Goal: Complete application form

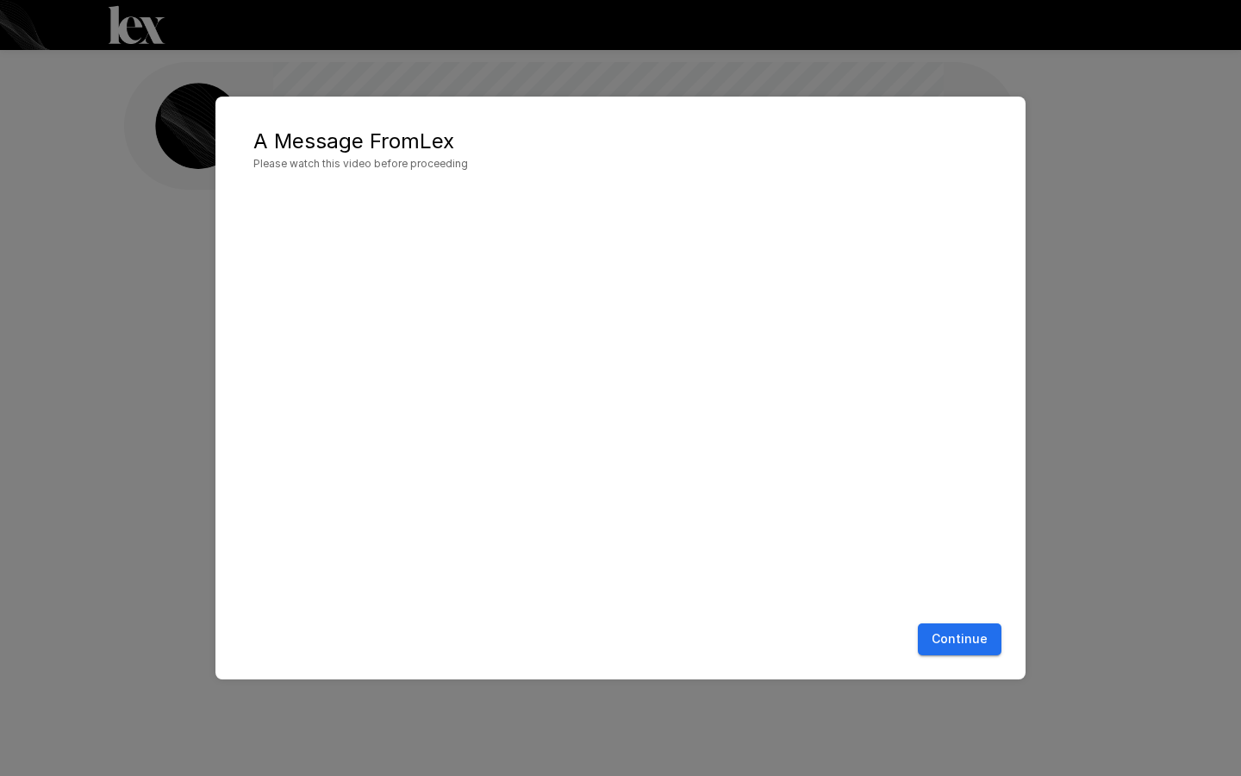
click at [951, 642] on button "Continue" at bounding box center [960, 639] width 84 height 32
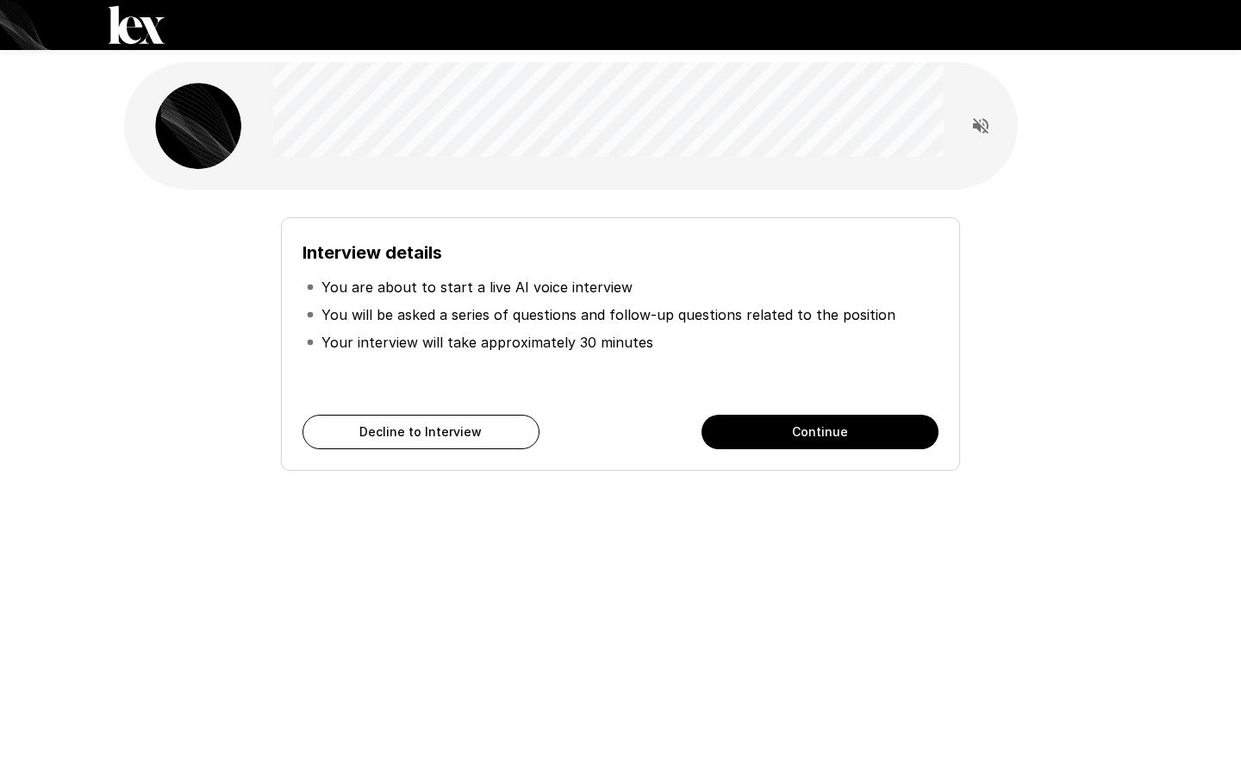
click at [759, 438] on button "Continue" at bounding box center [819, 432] width 237 height 34
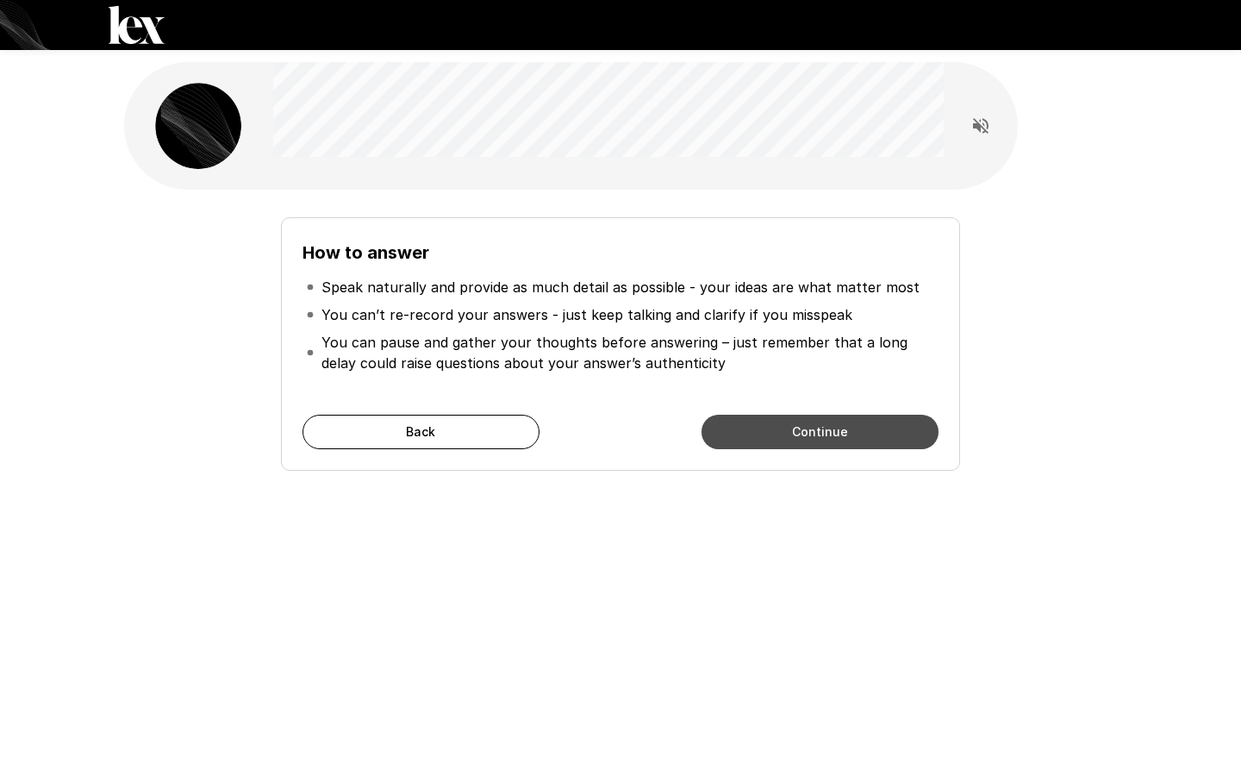
click at [795, 446] on button "Continue" at bounding box center [819, 432] width 237 height 34
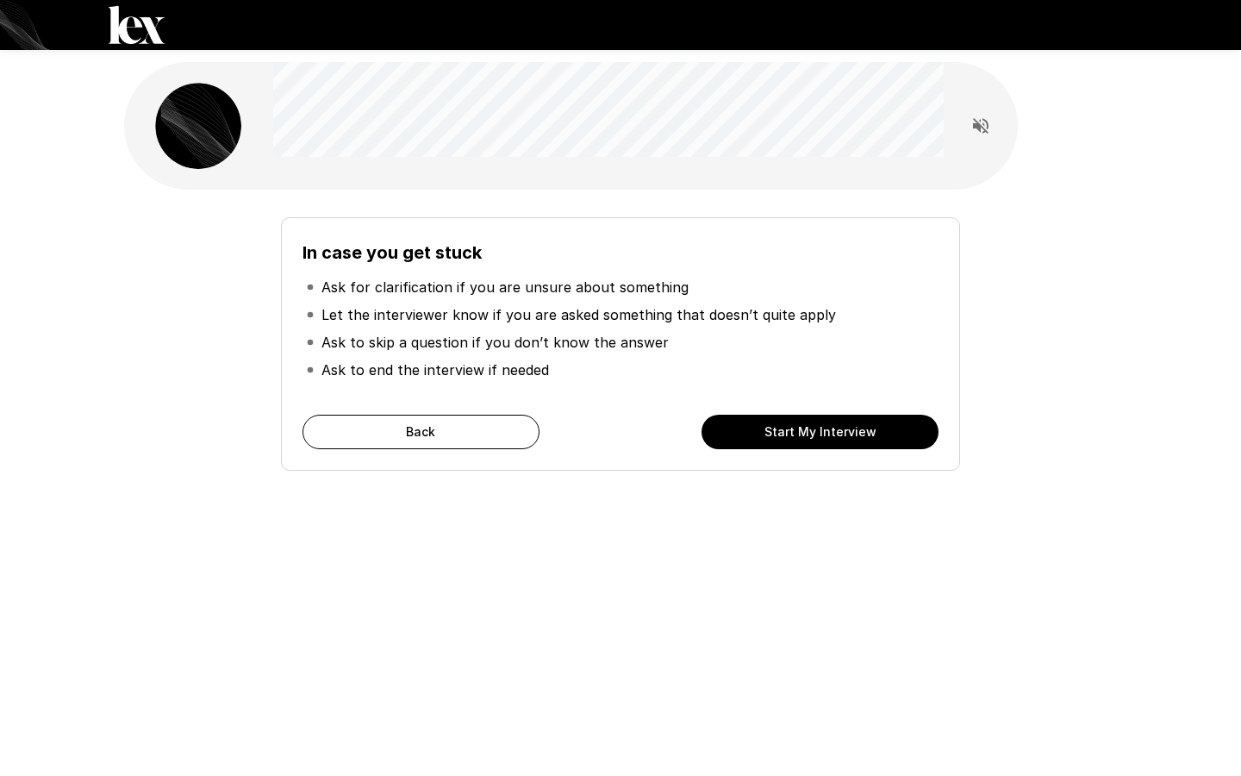
click at [803, 429] on button "Start My Interview" at bounding box center [819, 432] width 237 height 34
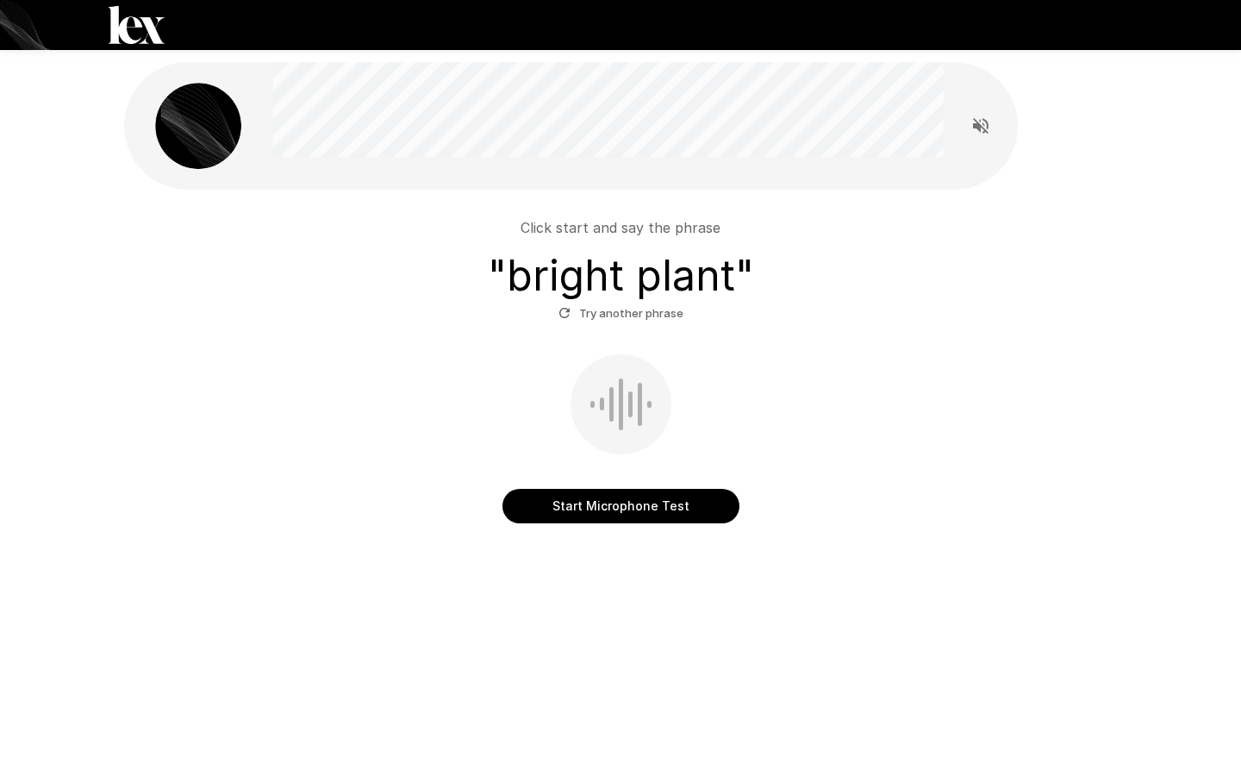
click at [612, 500] on button "Start Microphone Test" at bounding box center [620, 506] width 237 height 34
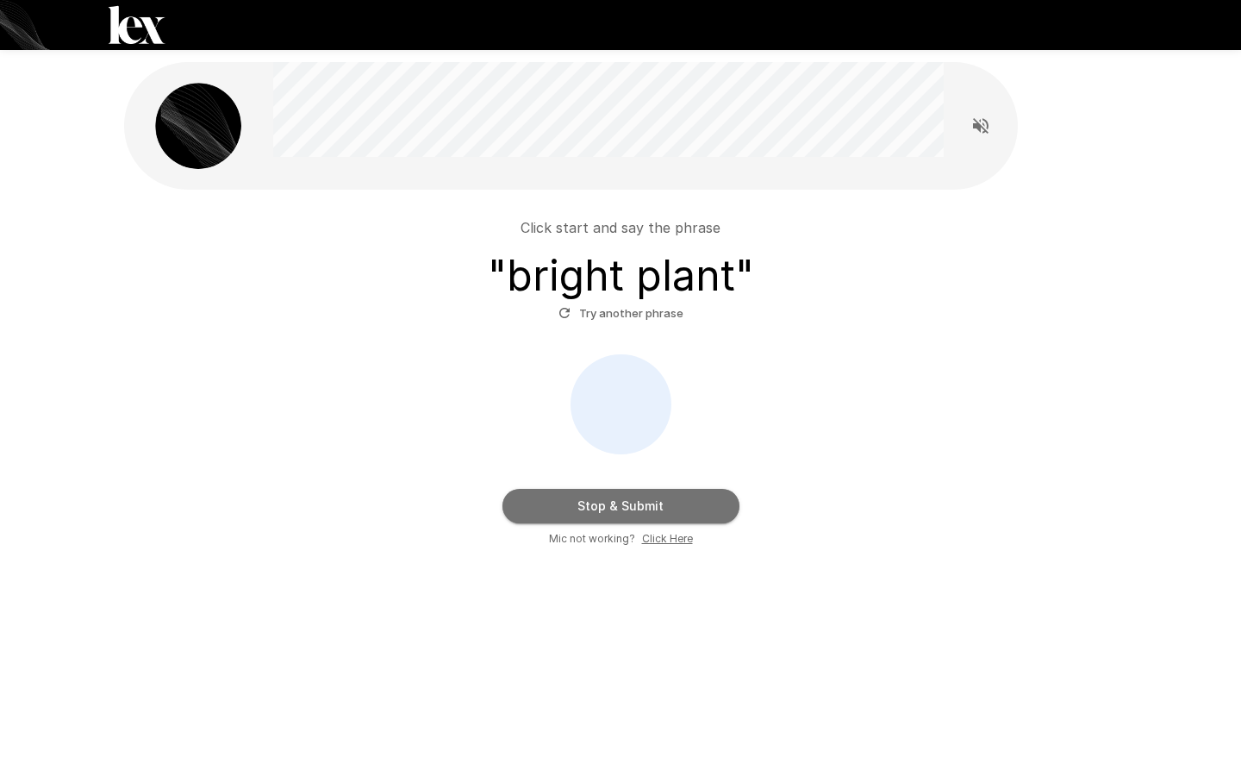
click at [612, 499] on button "Stop & Submit" at bounding box center [620, 506] width 237 height 34
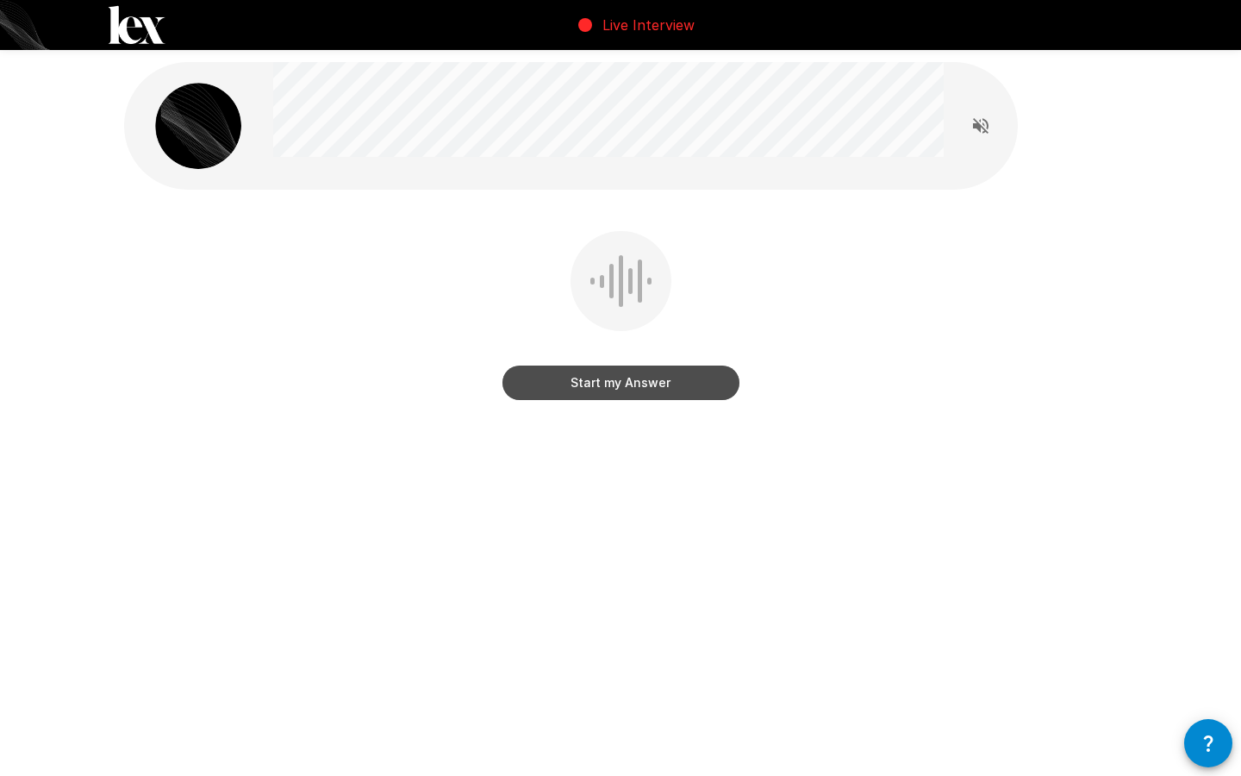
click at [686, 384] on button "Start my Answer" at bounding box center [620, 382] width 237 height 34
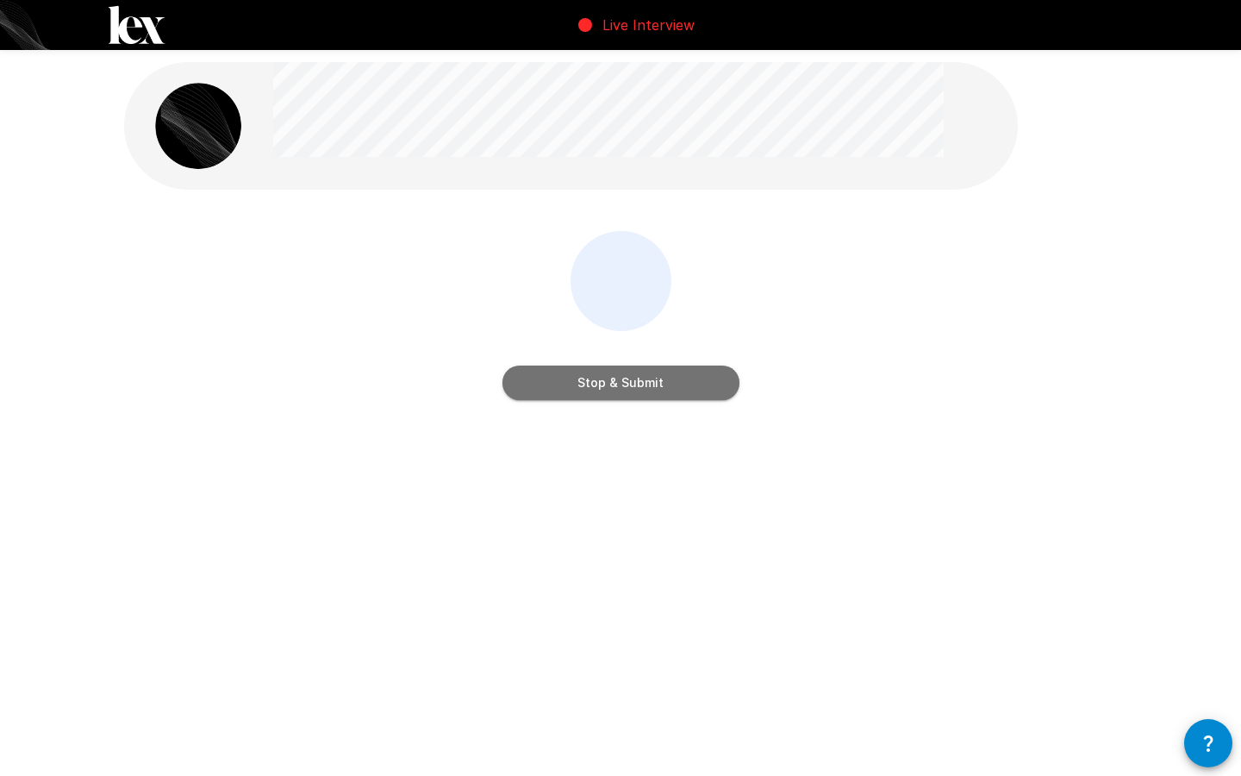
click at [686, 384] on button "Stop & Submit" at bounding box center [620, 382] width 237 height 34
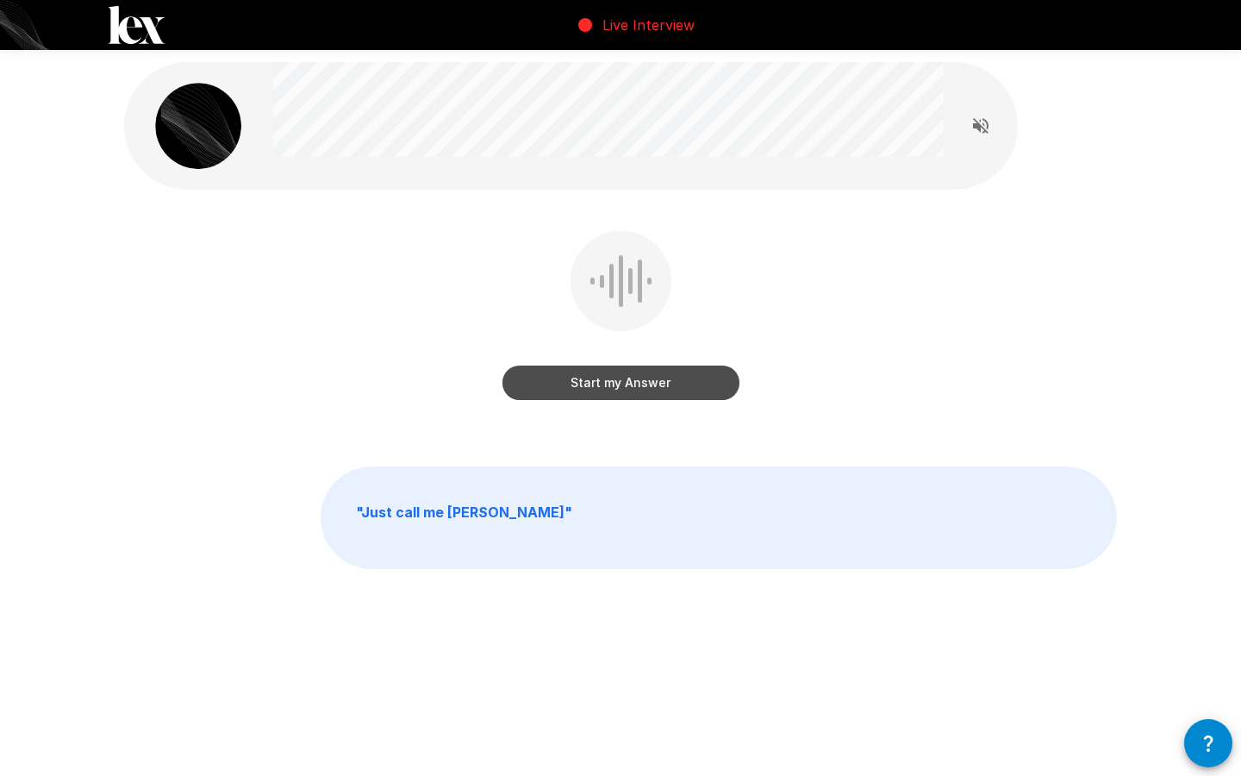
click at [677, 378] on button "Start my Answer" at bounding box center [620, 382] width 237 height 34
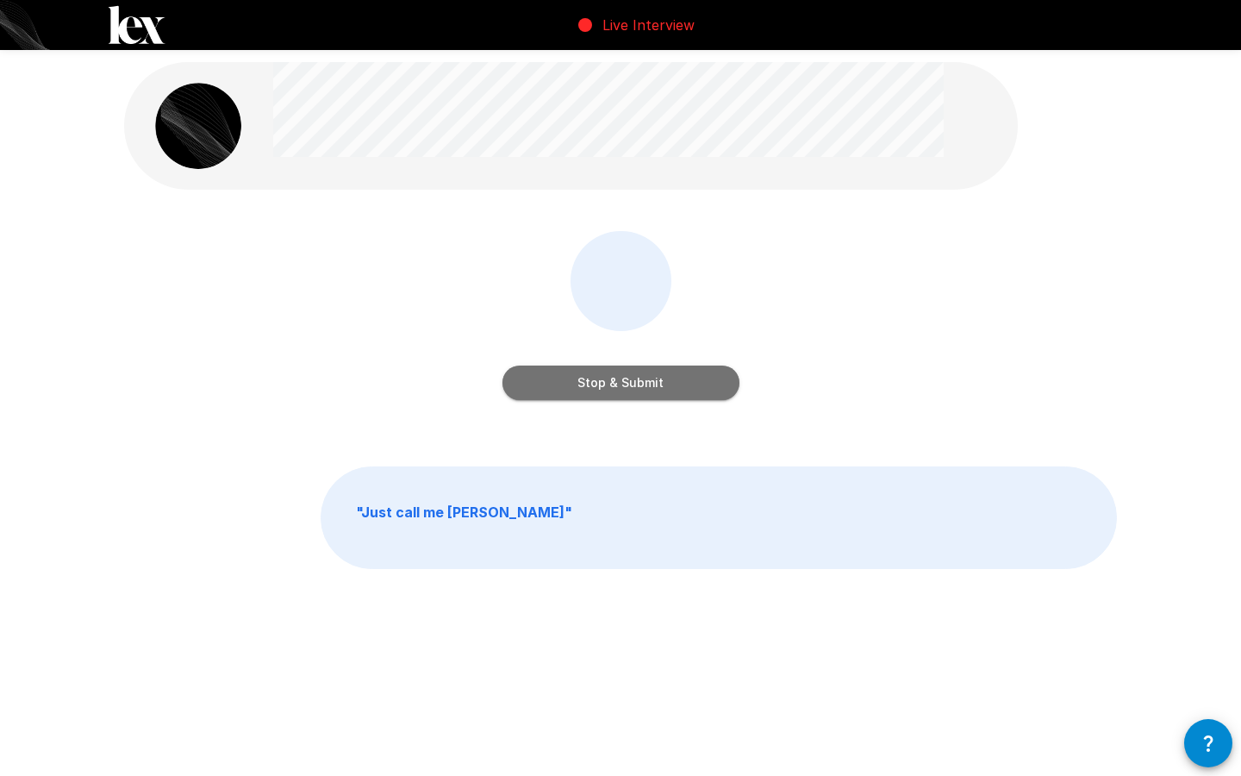
click at [677, 379] on button "Stop & Submit" at bounding box center [620, 382] width 237 height 34
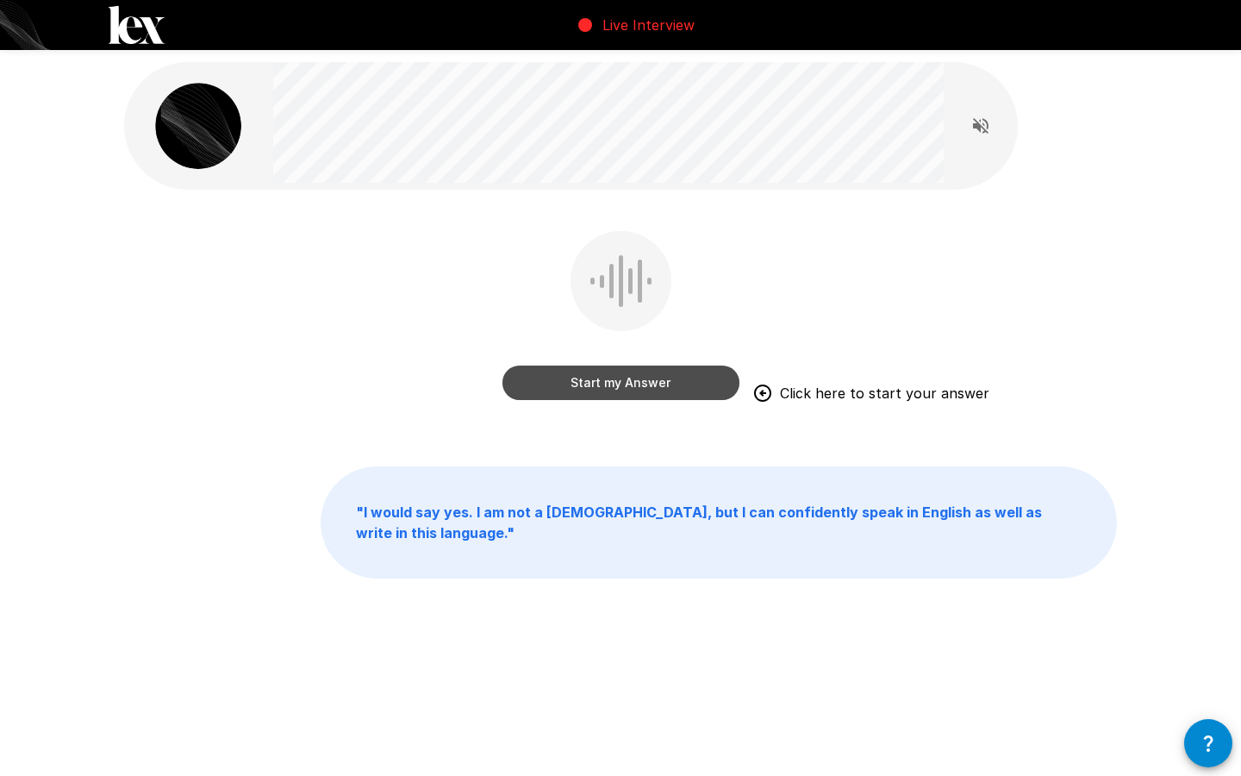
click at [674, 382] on button "Start my Answer" at bounding box center [620, 382] width 237 height 34
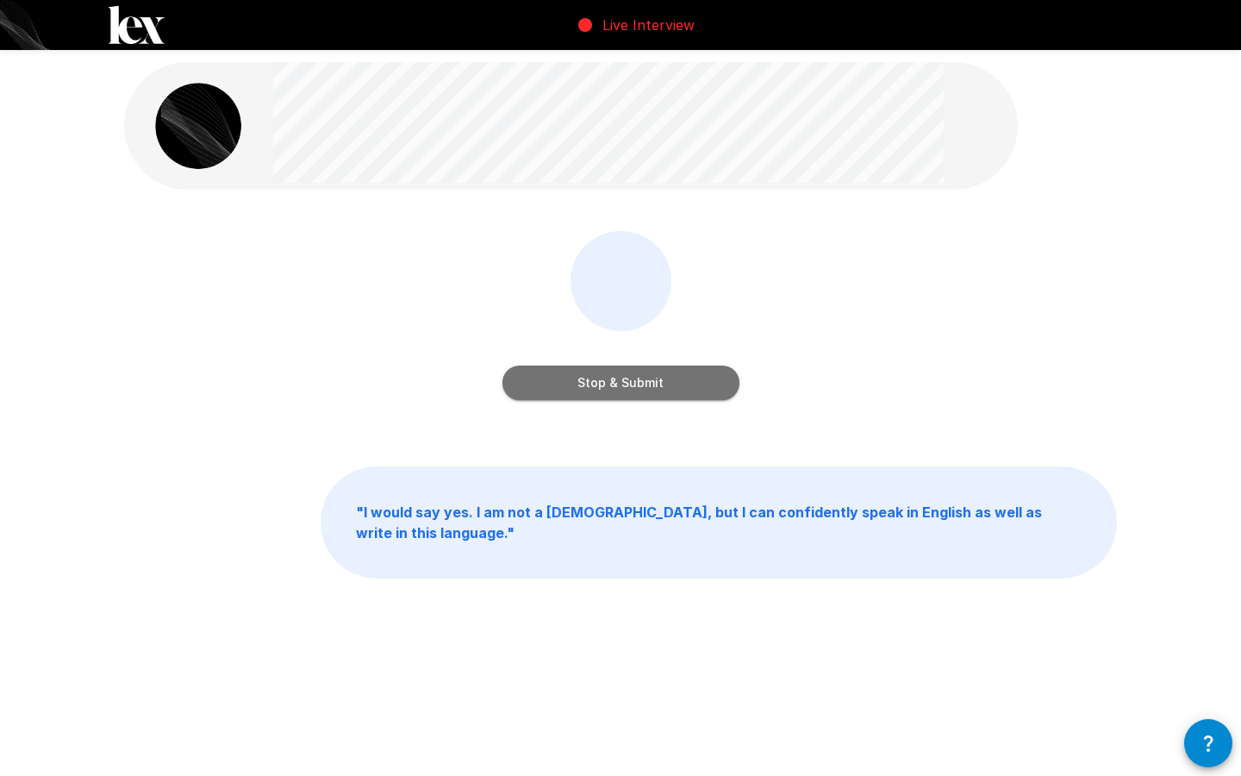
click at [666, 390] on button "Stop & Submit" at bounding box center [620, 382] width 237 height 34
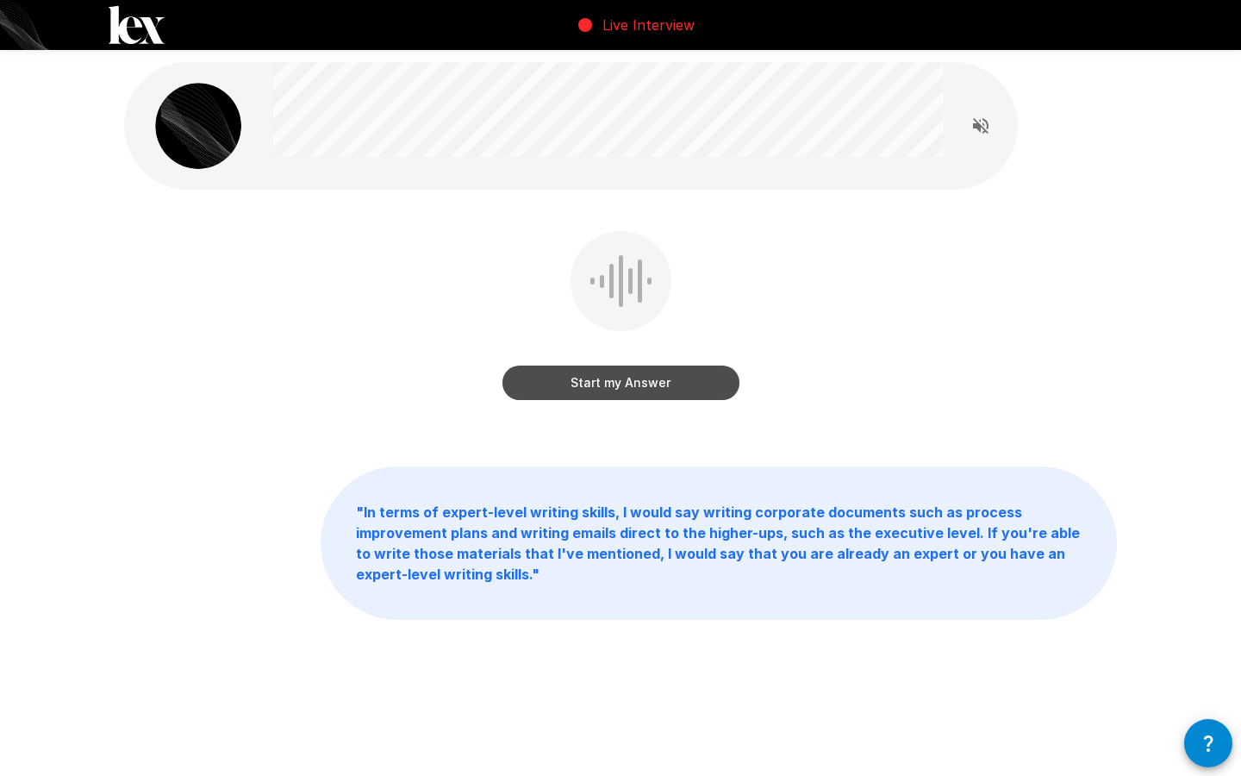
click at [652, 379] on button "Start my Answer" at bounding box center [620, 382] width 237 height 34
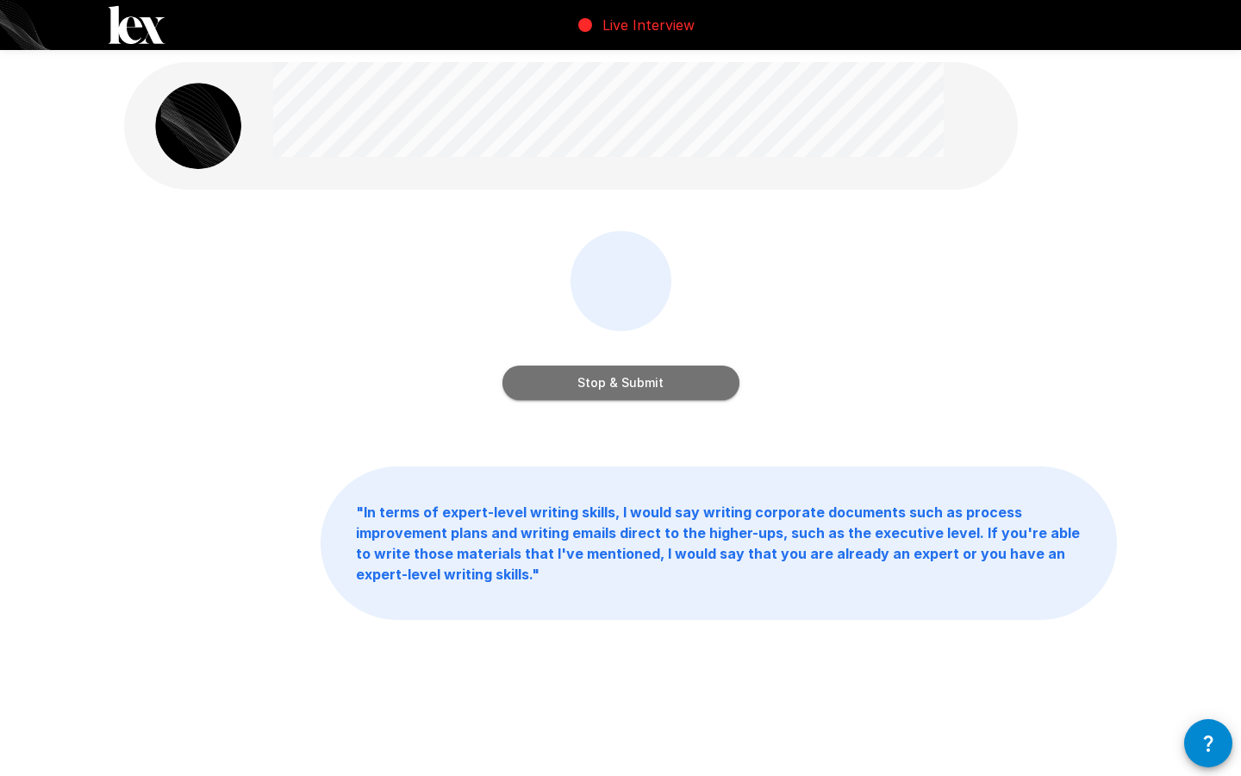
click at [652, 378] on button "Stop & Submit" at bounding box center [620, 382] width 237 height 34
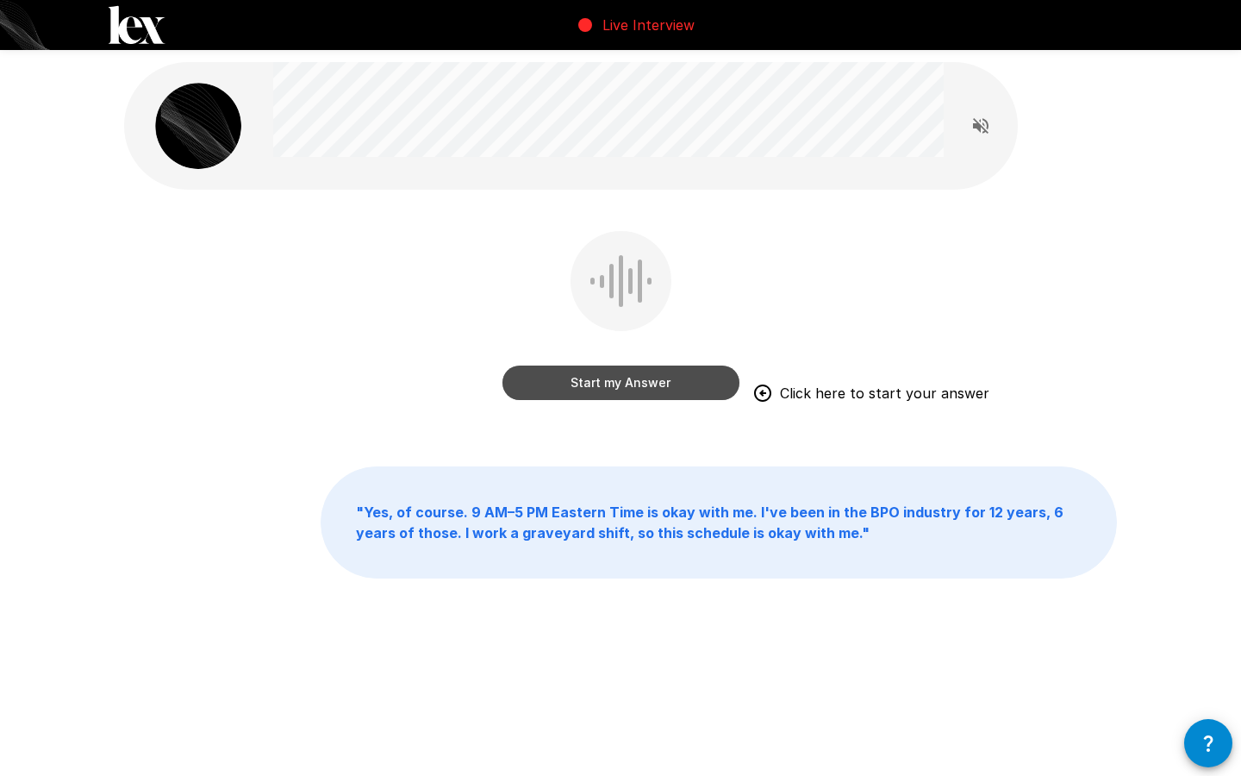
click at [582, 386] on button "Start my Answer" at bounding box center [620, 382] width 237 height 34
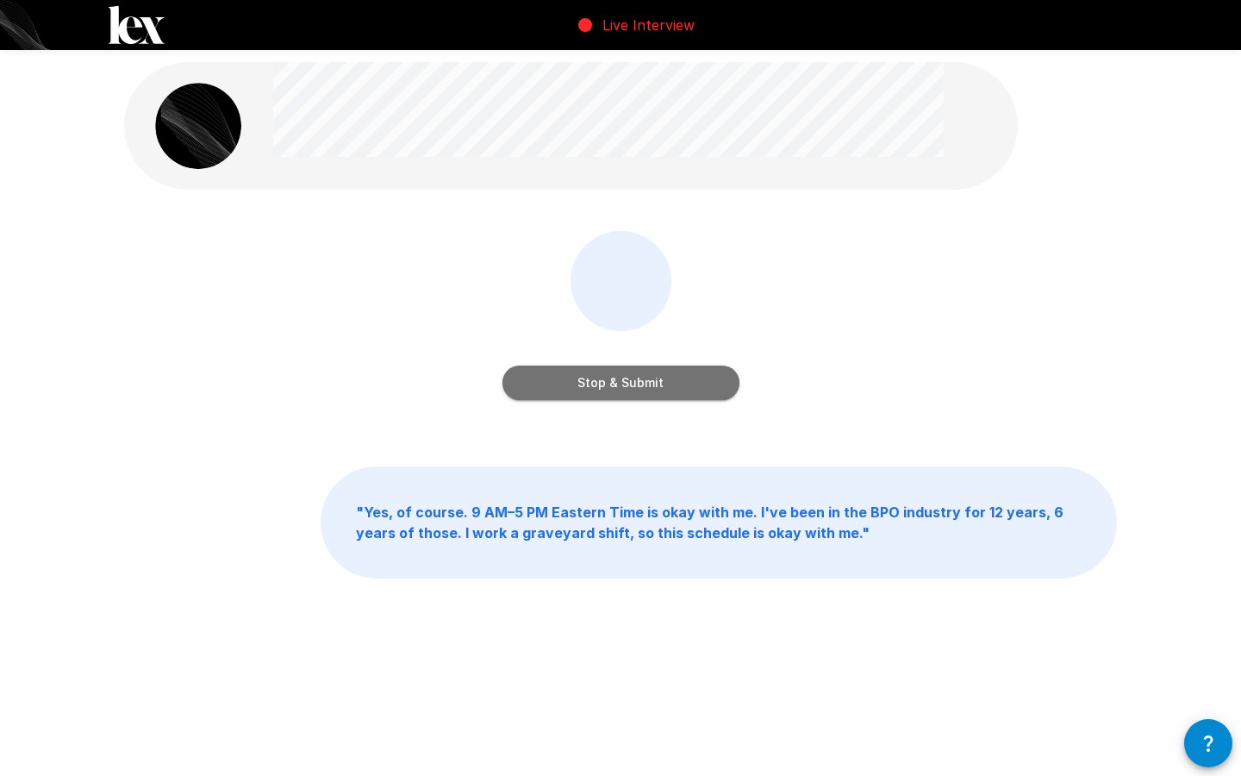
click at [601, 383] on button "Stop & Submit" at bounding box center [620, 382] width 237 height 34
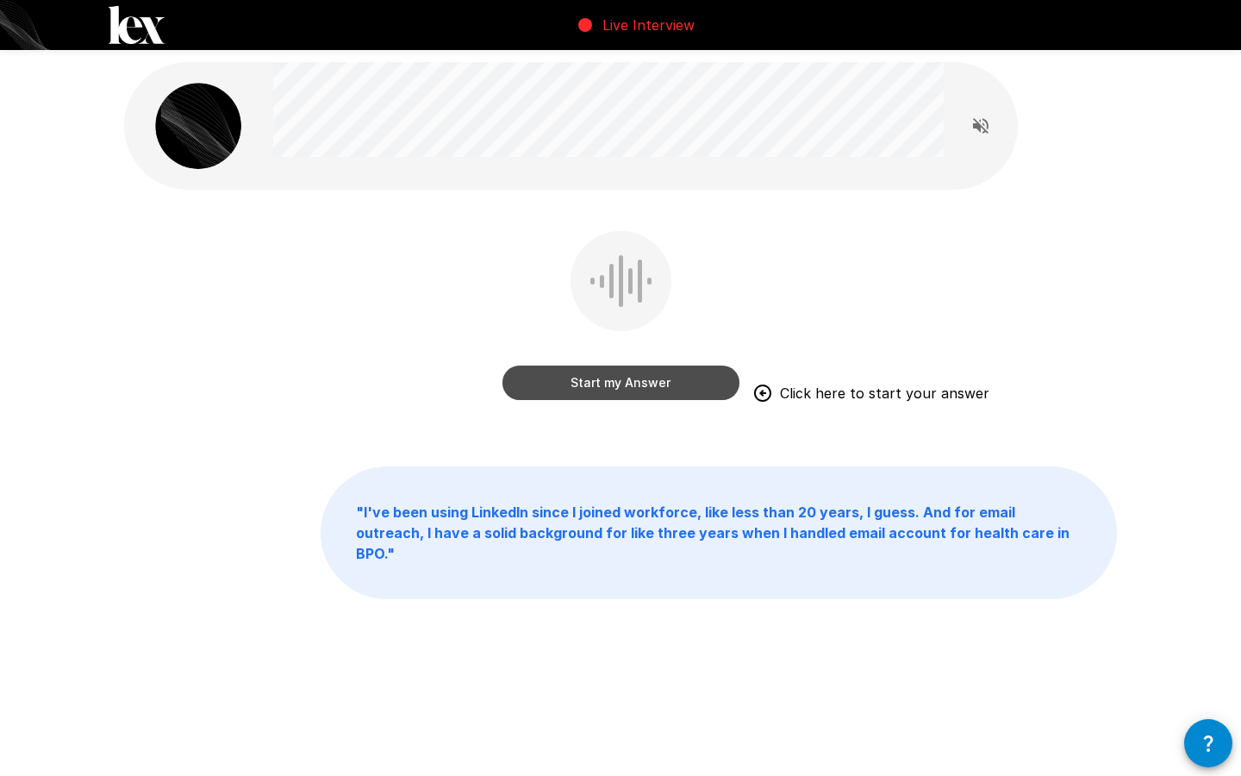
click at [617, 378] on button "Start my Answer" at bounding box center [620, 382] width 237 height 34
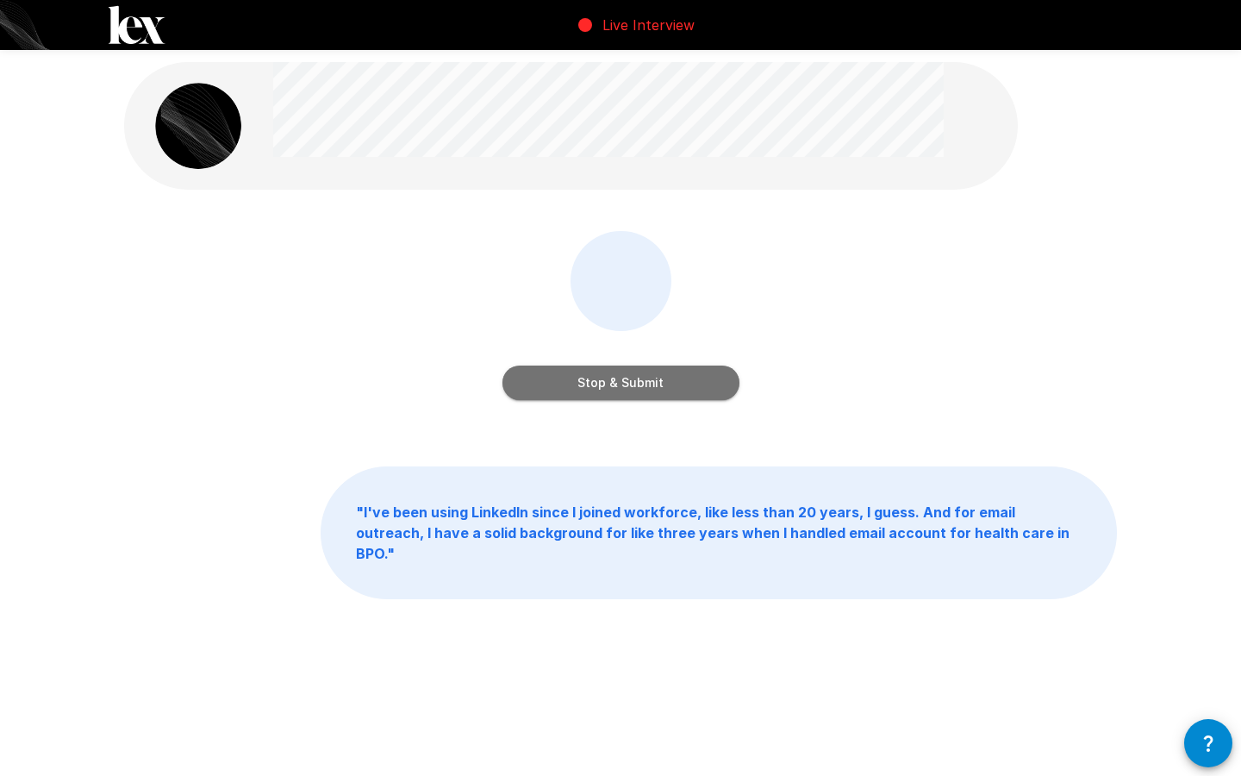
click at [617, 378] on button "Stop & Submit" at bounding box center [620, 382] width 237 height 34
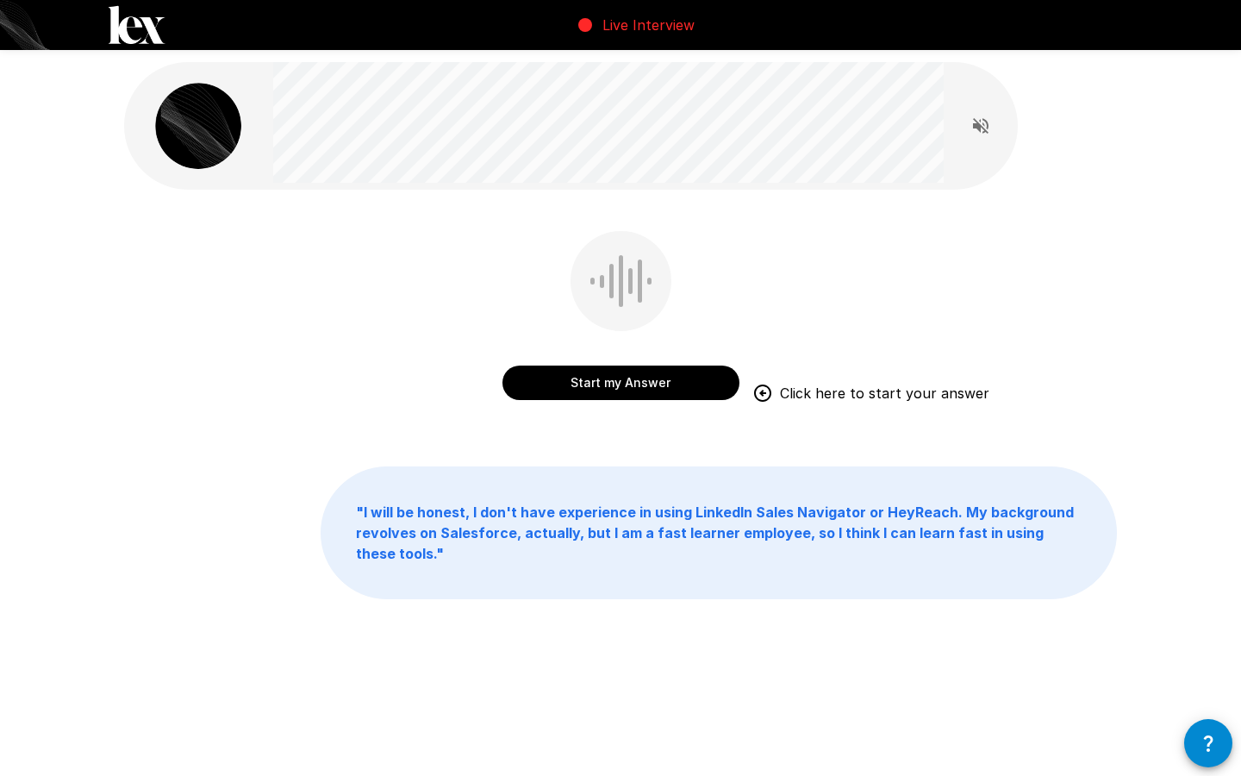
click at [617, 384] on button "Start my Answer" at bounding box center [620, 382] width 237 height 34
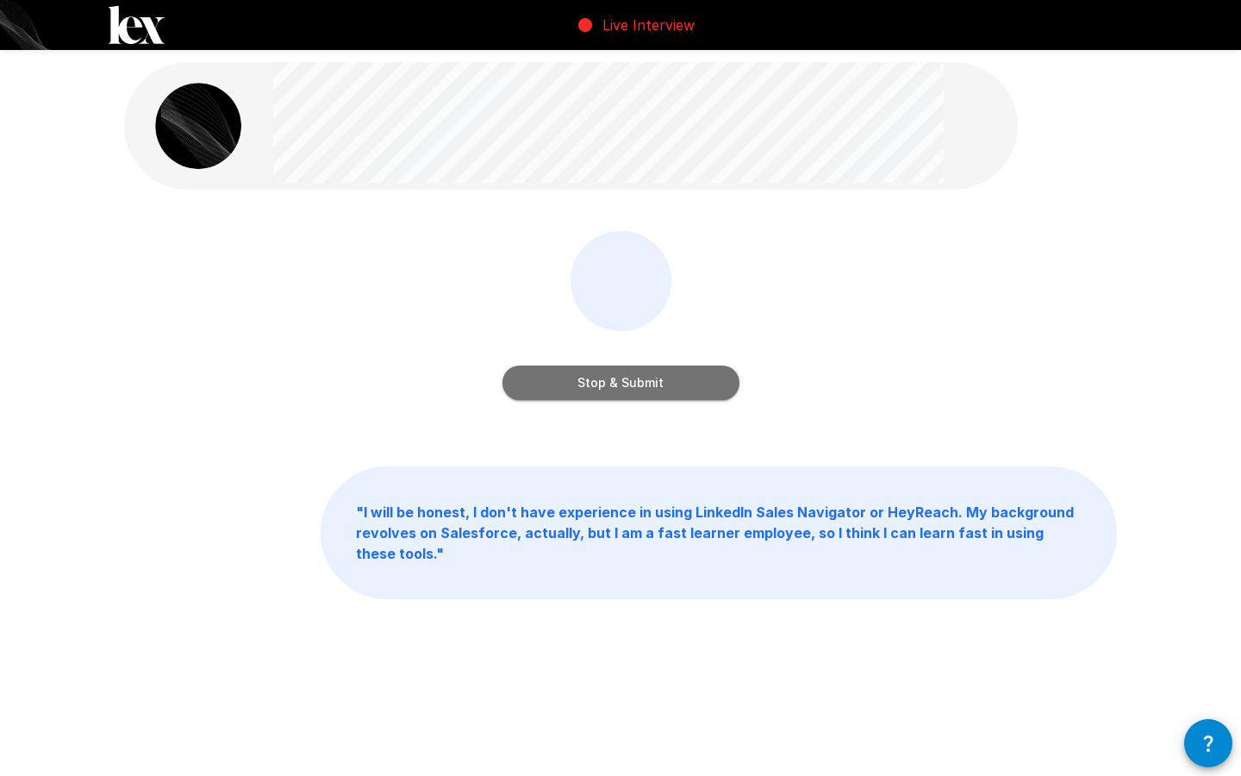
click at [617, 384] on button "Stop & Submit" at bounding box center [620, 382] width 237 height 34
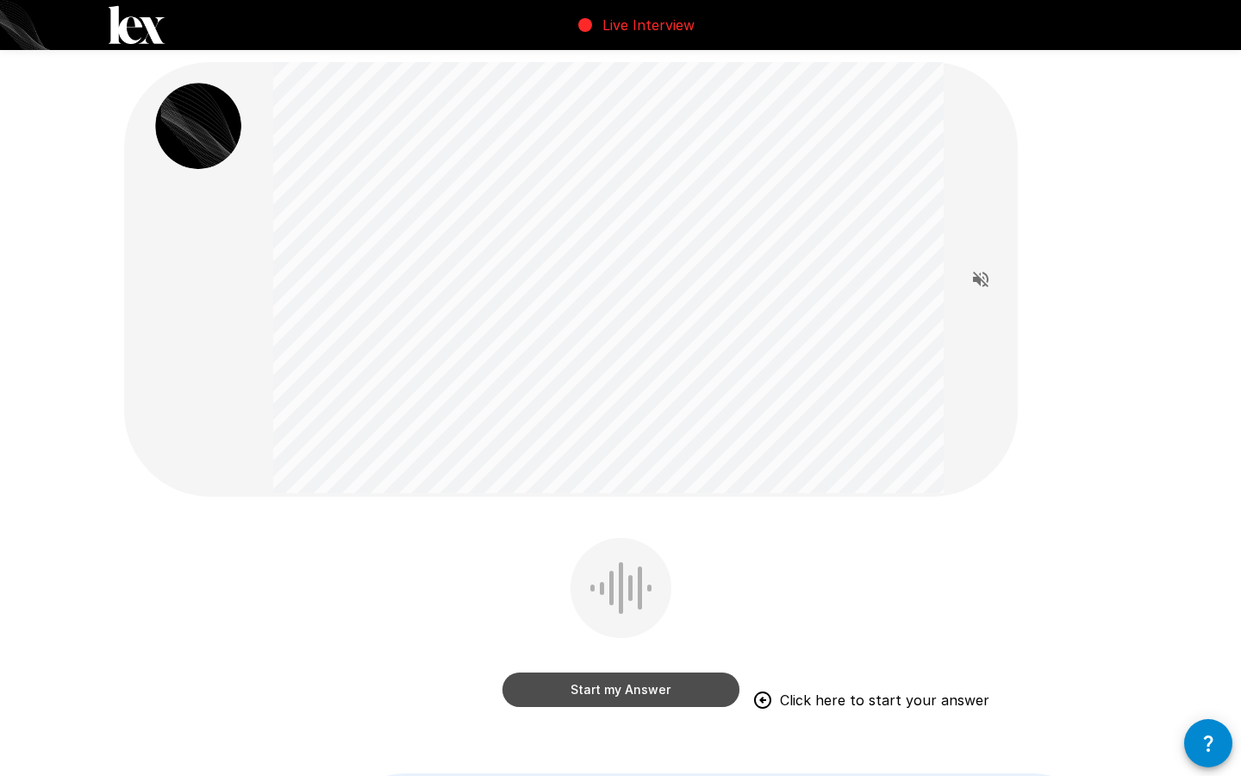
click at [630, 695] on button "Start my Answer" at bounding box center [620, 689] width 237 height 34
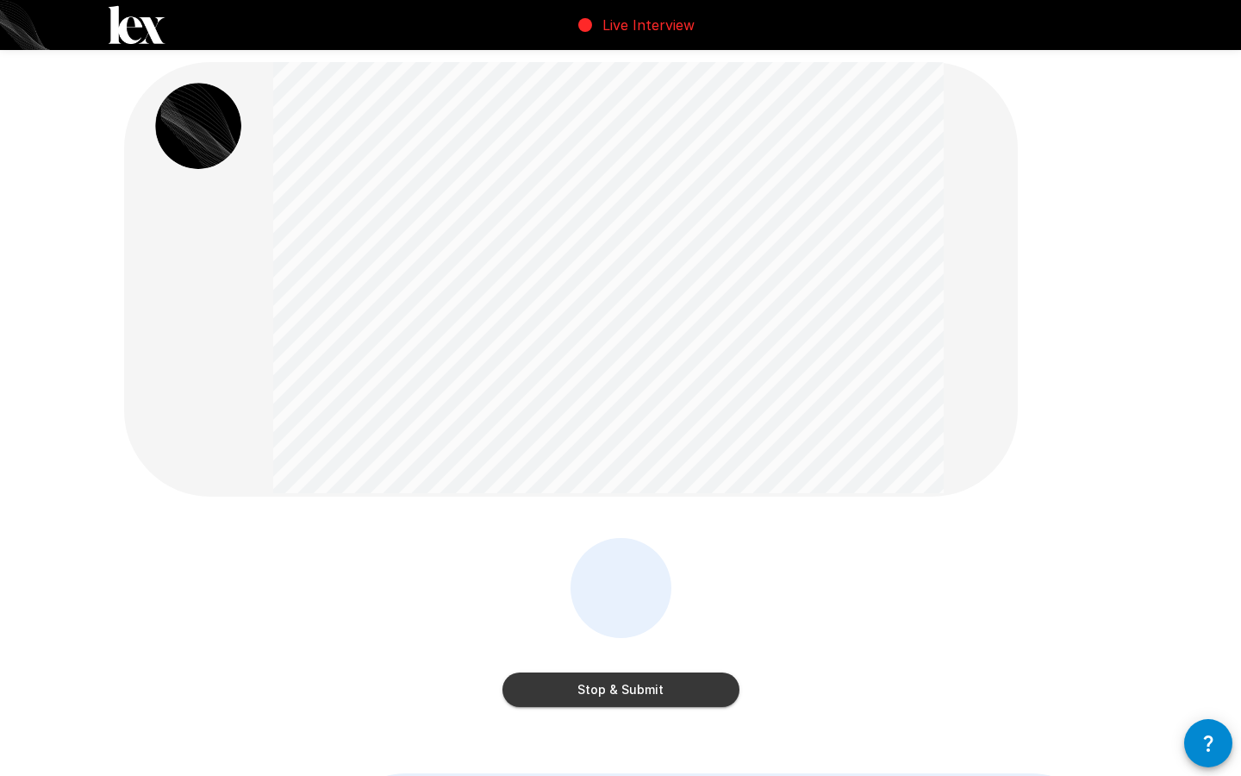
click at [663, 687] on button "Stop & Submit" at bounding box center [620, 689] width 237 height 34
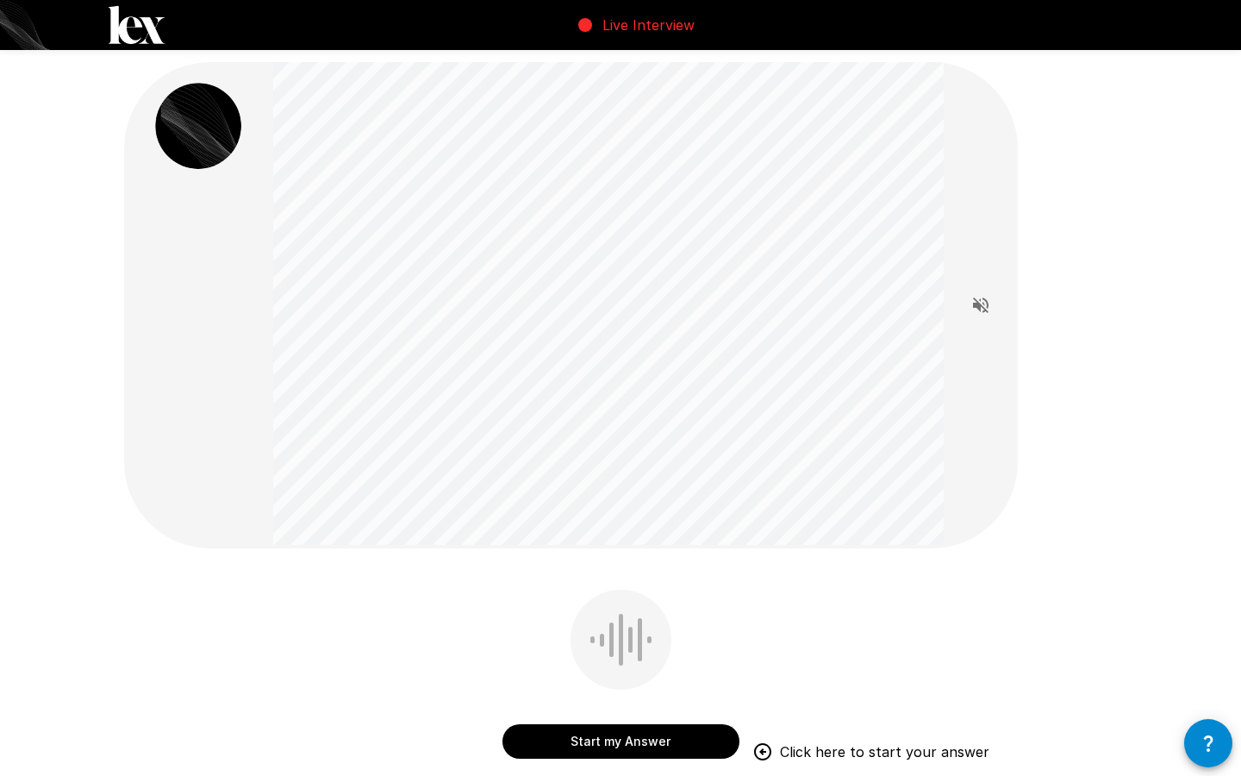
click at [645, 744] on button "Start my Answer" at bounding box center [620, 741] width 237 height 34
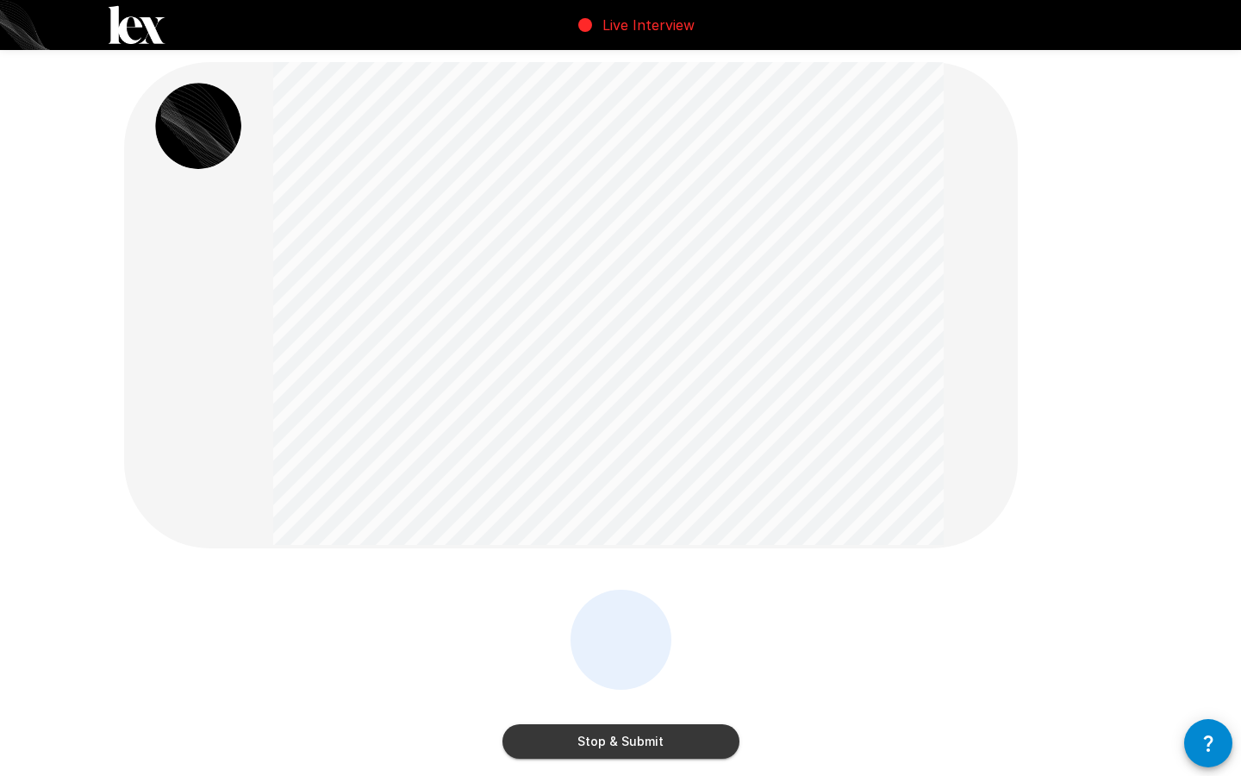
click at [668, 736] on button "Stop & Submit" at bounding box center [620, 741] width 237 height 34
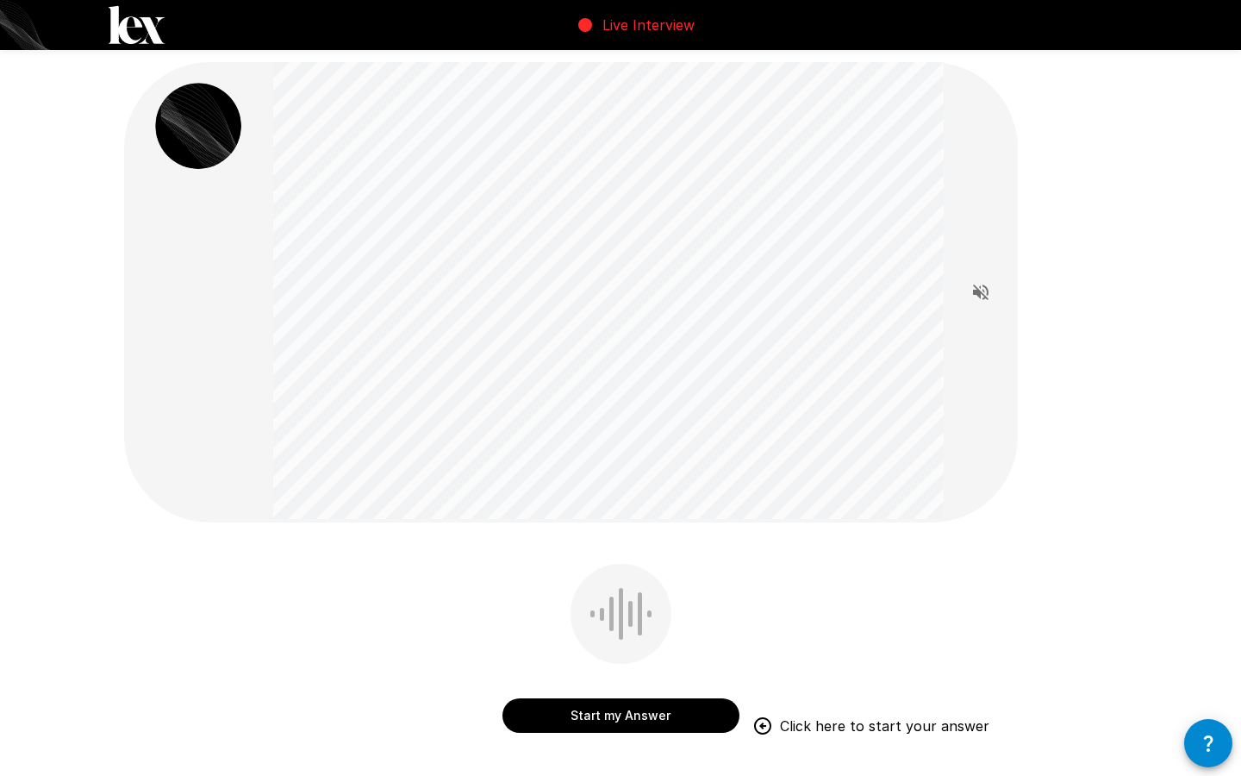
click at [667, 707] on button "Start my Answer" at bounding box center [620, 715] width 237 height 34
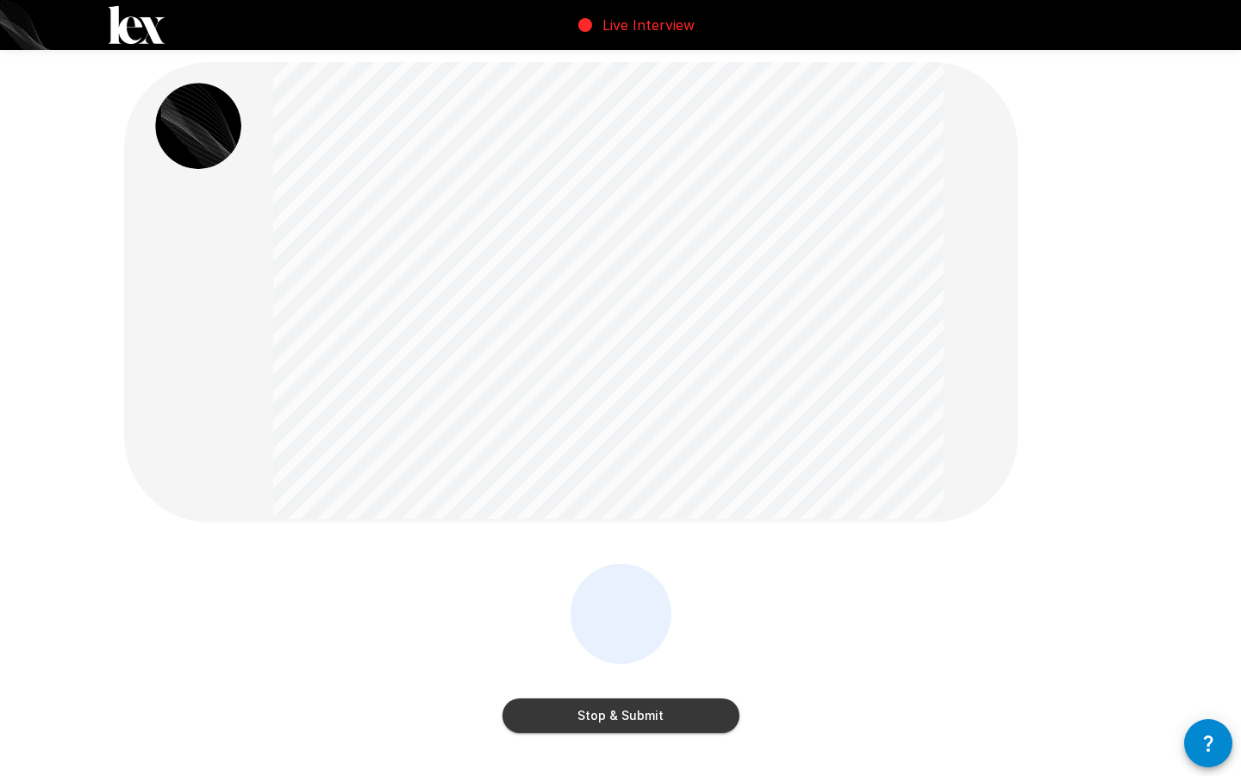
click at [690, 714] on button "Stop & Submit" at bounding box center [620, 715] width 237 height 34
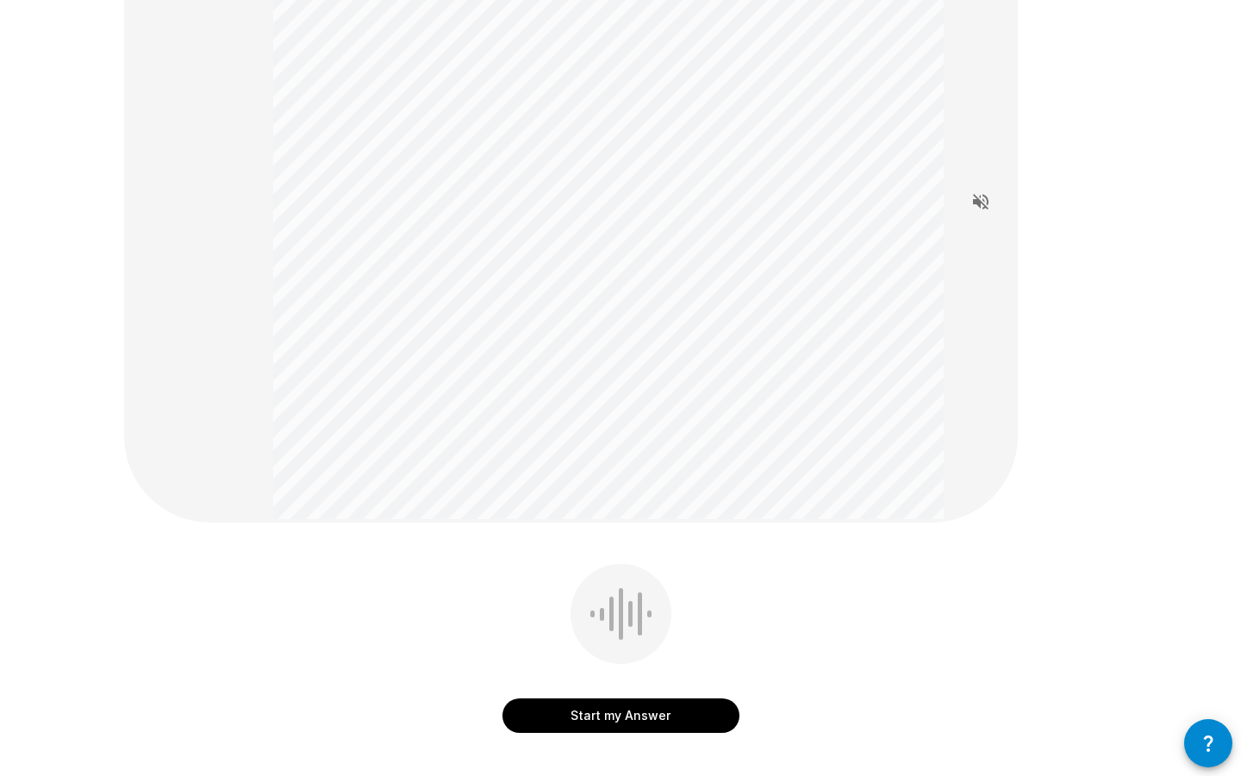
scroll to position [183, 0]
click at [639, 714] on button "Start my Answer" at bounding box center [620, 713] width 237 height 34
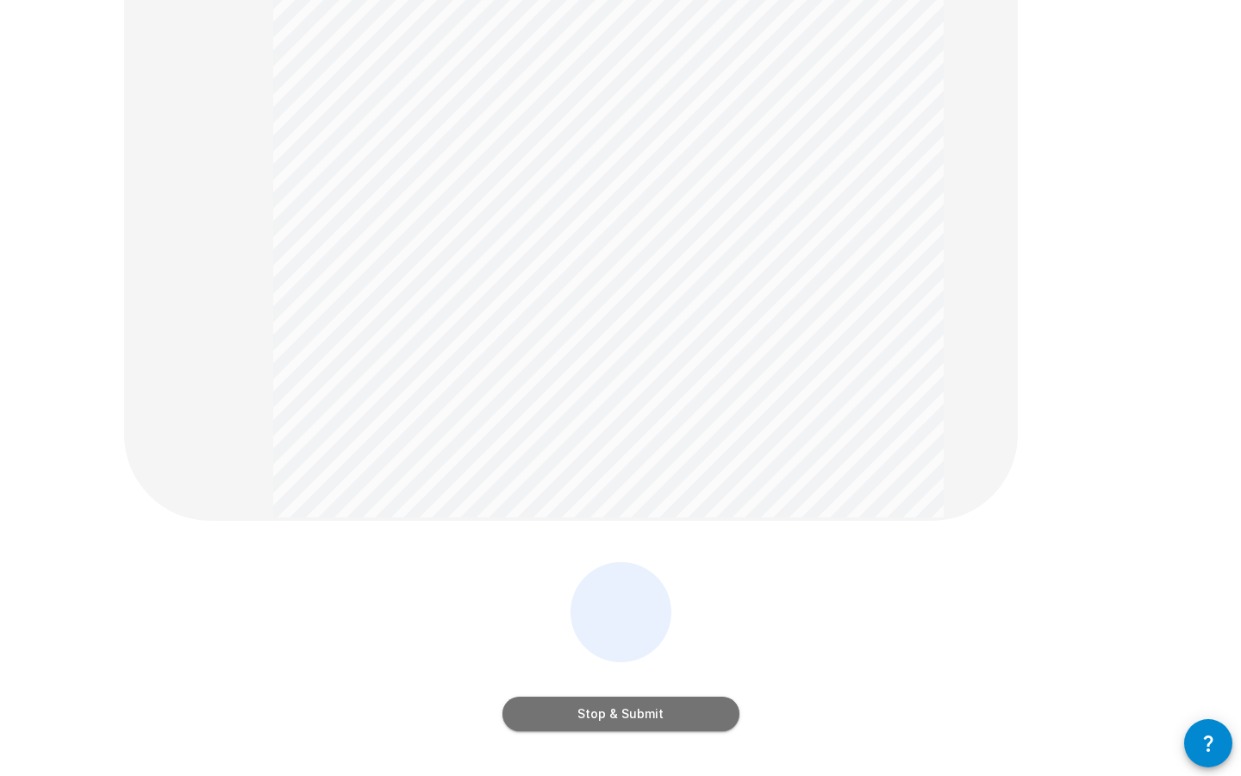
click at [639, 714] on button "Stop & Submit" at bounding box center [620, 713] width 237 height 34
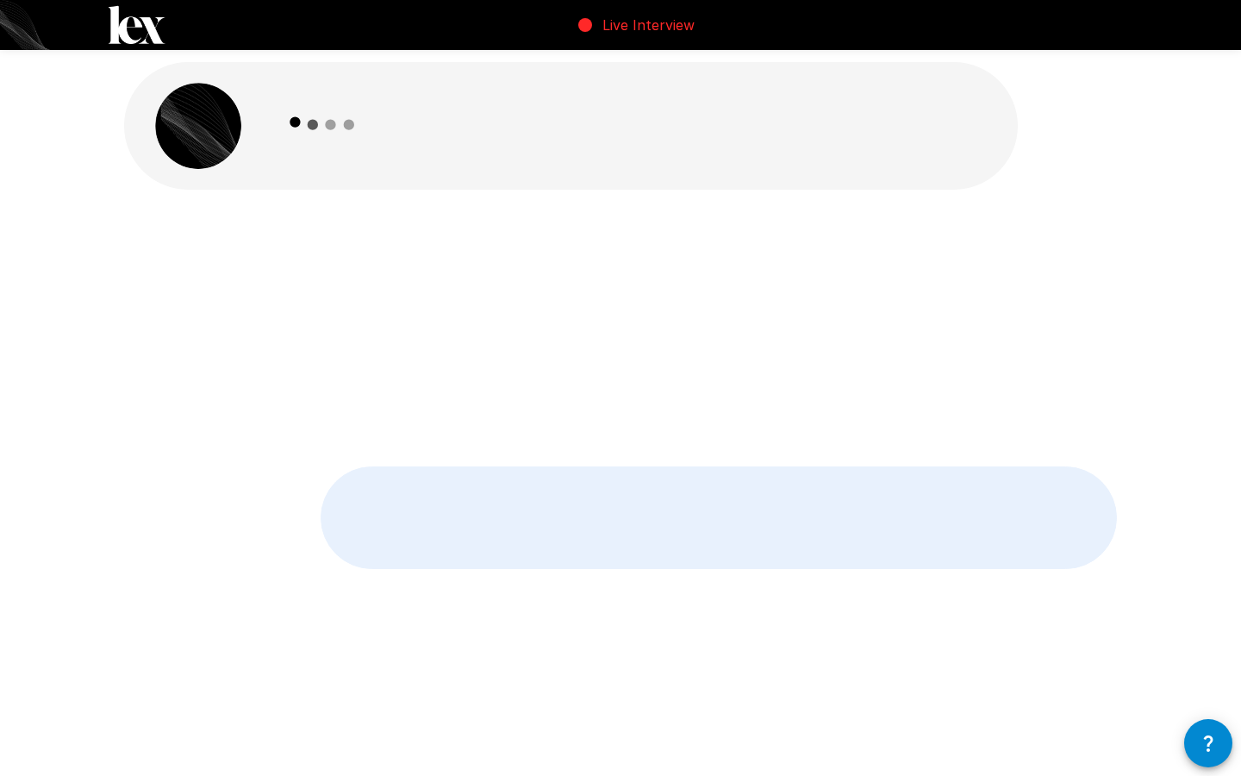
scroll to position [0, 0]
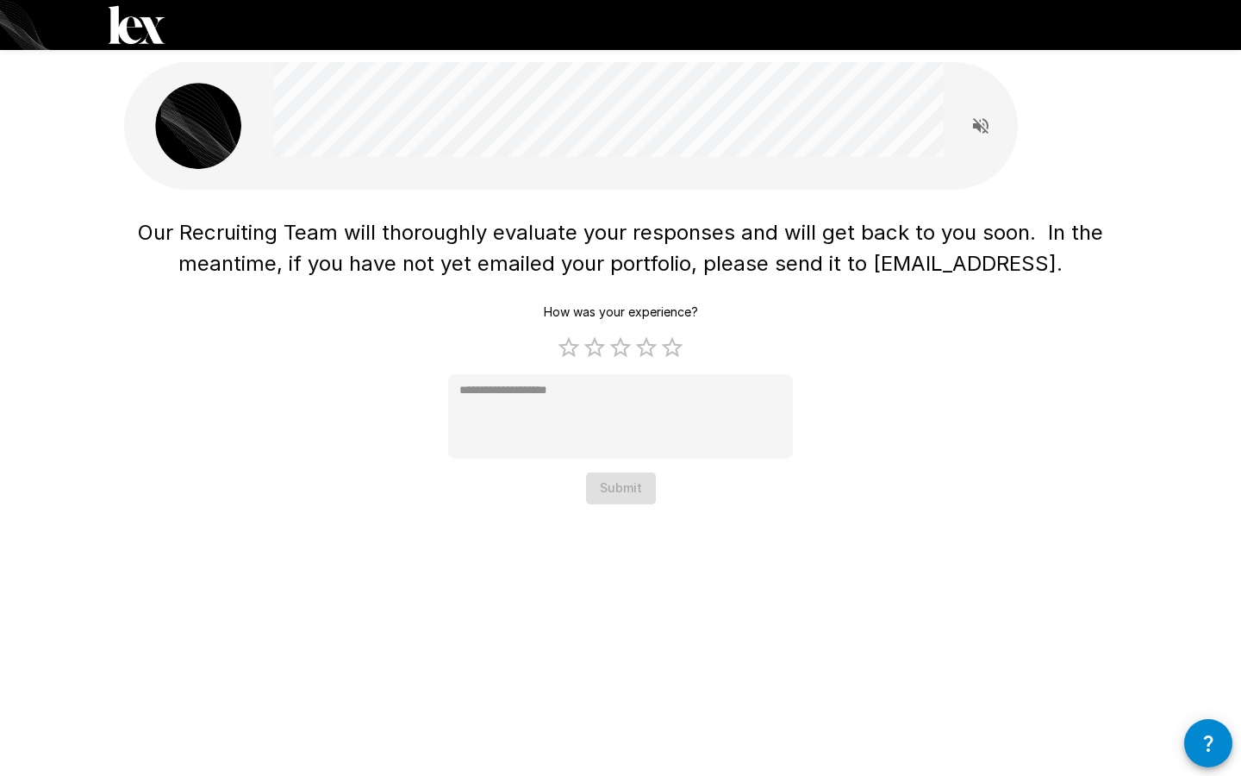
type textarea "*"
